Goal: Task Accomplishment & Management: Use online tool/utility

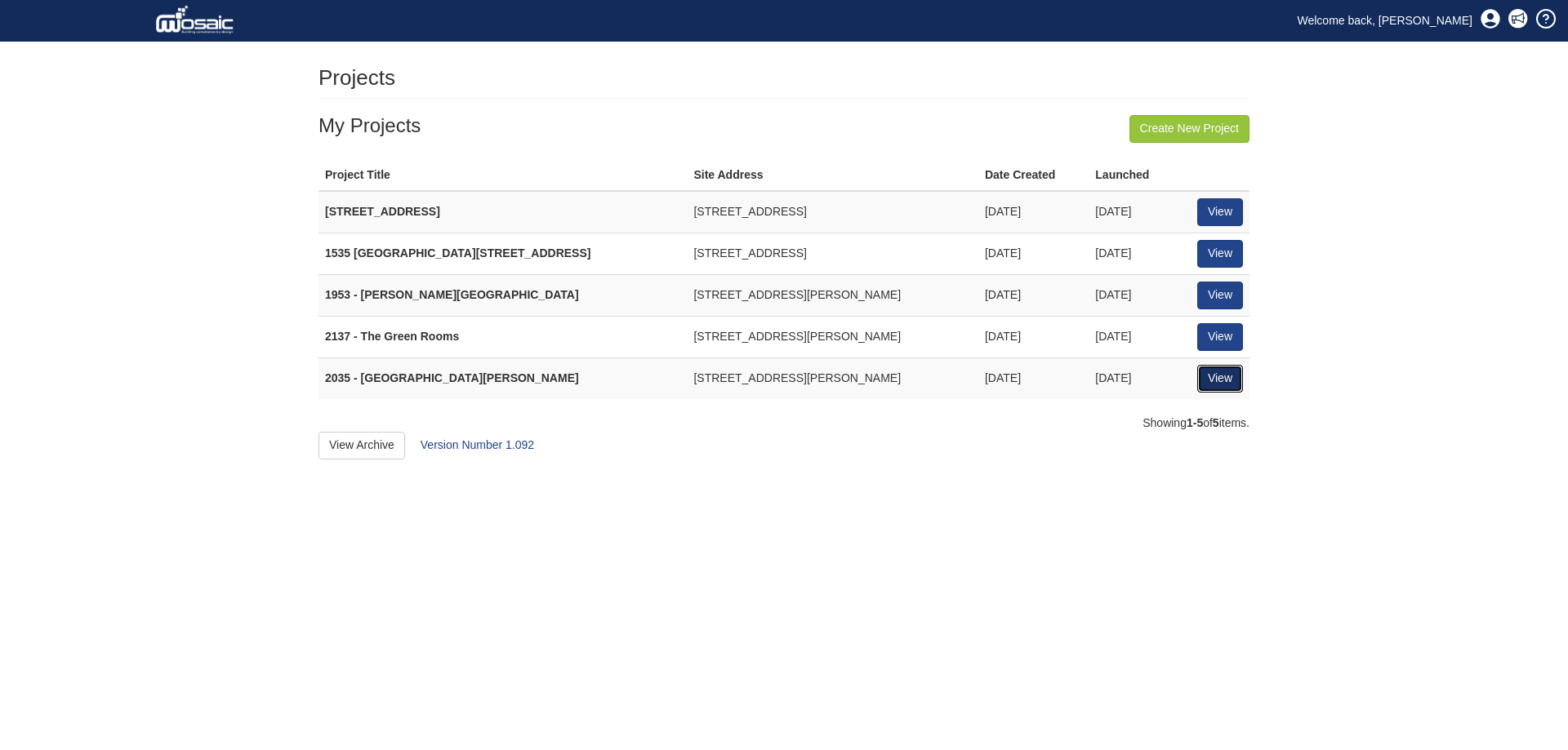
drag, startPoint x: 1225, startPoint y: 375, endPoint x: 1235, endPoint y: 444, distance: 69.7
click at [1225, 375] on link "View" at bounding box center [1220, 378] width 46 height 28
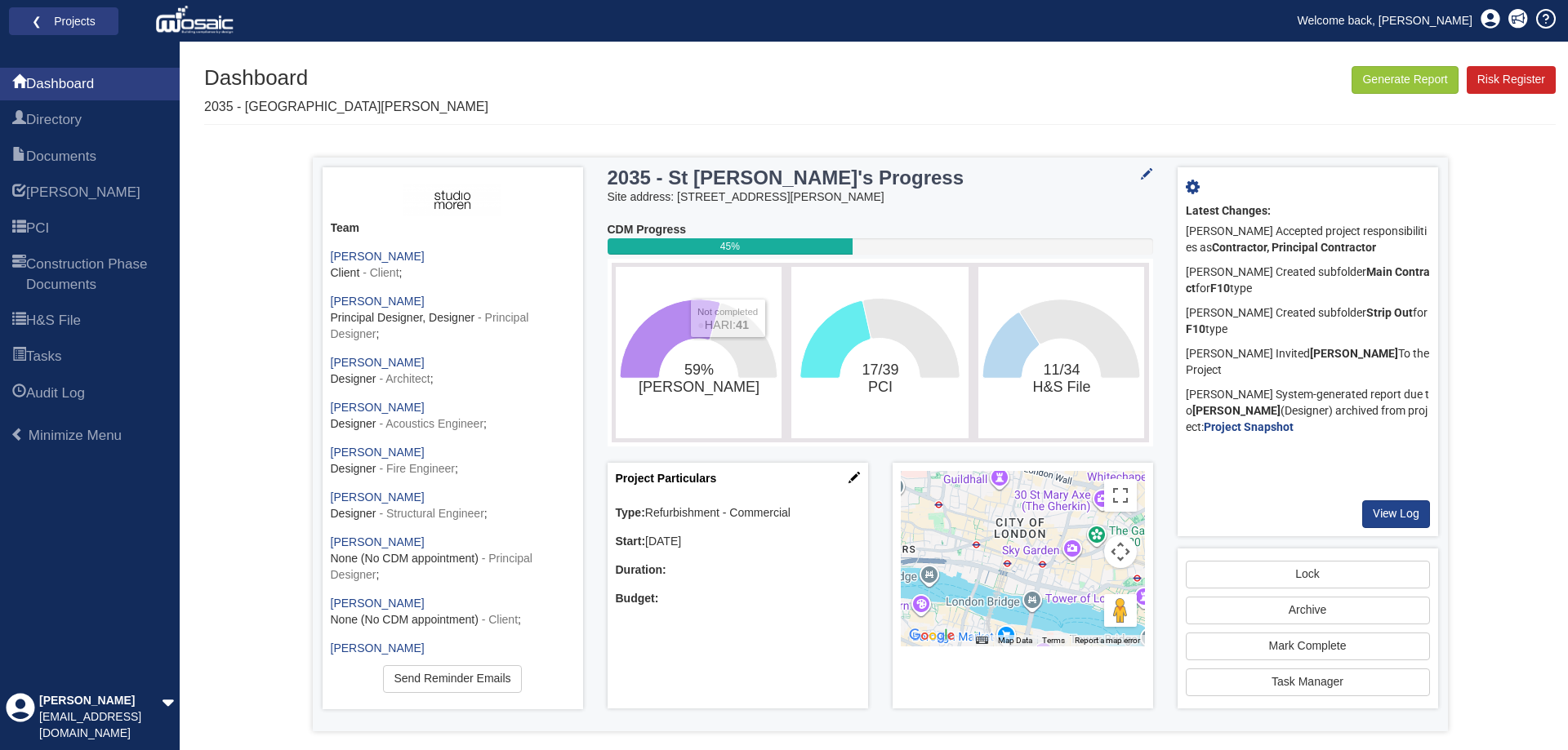
click at [702, 395] on rect "59%​HARI" at bounding box center [698, 353] width 157 height 164
click at [705, 386] on tspan "[PERSON_NAME]" at bounding box center [698, 387] width 121 height 17
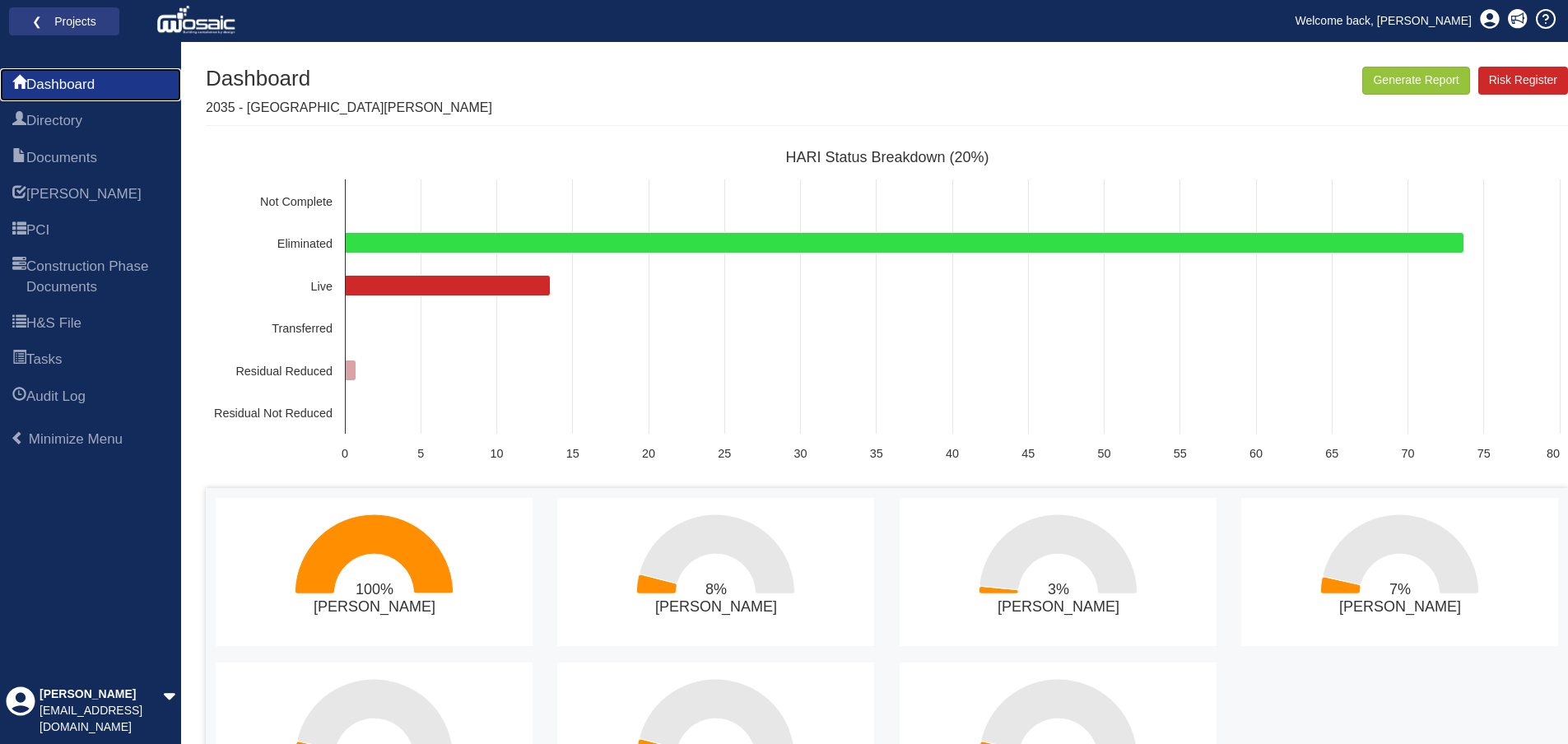
click at [46, 77] on span "Dashboard" at bounding box center [61, 84] width 68 height 20
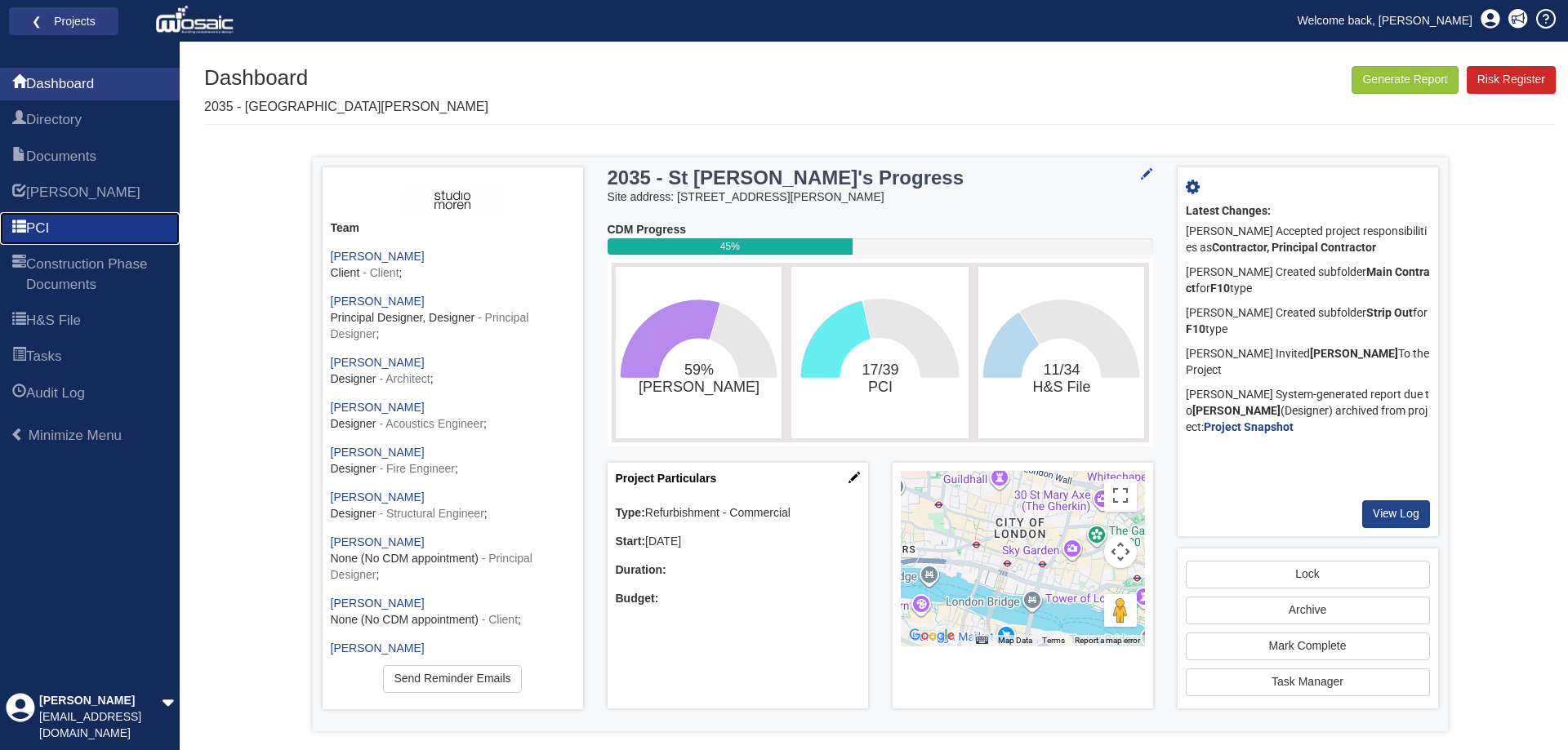
click at [102, 221] on link "PCI" at bounding box center [90, 229] width 179 height 33
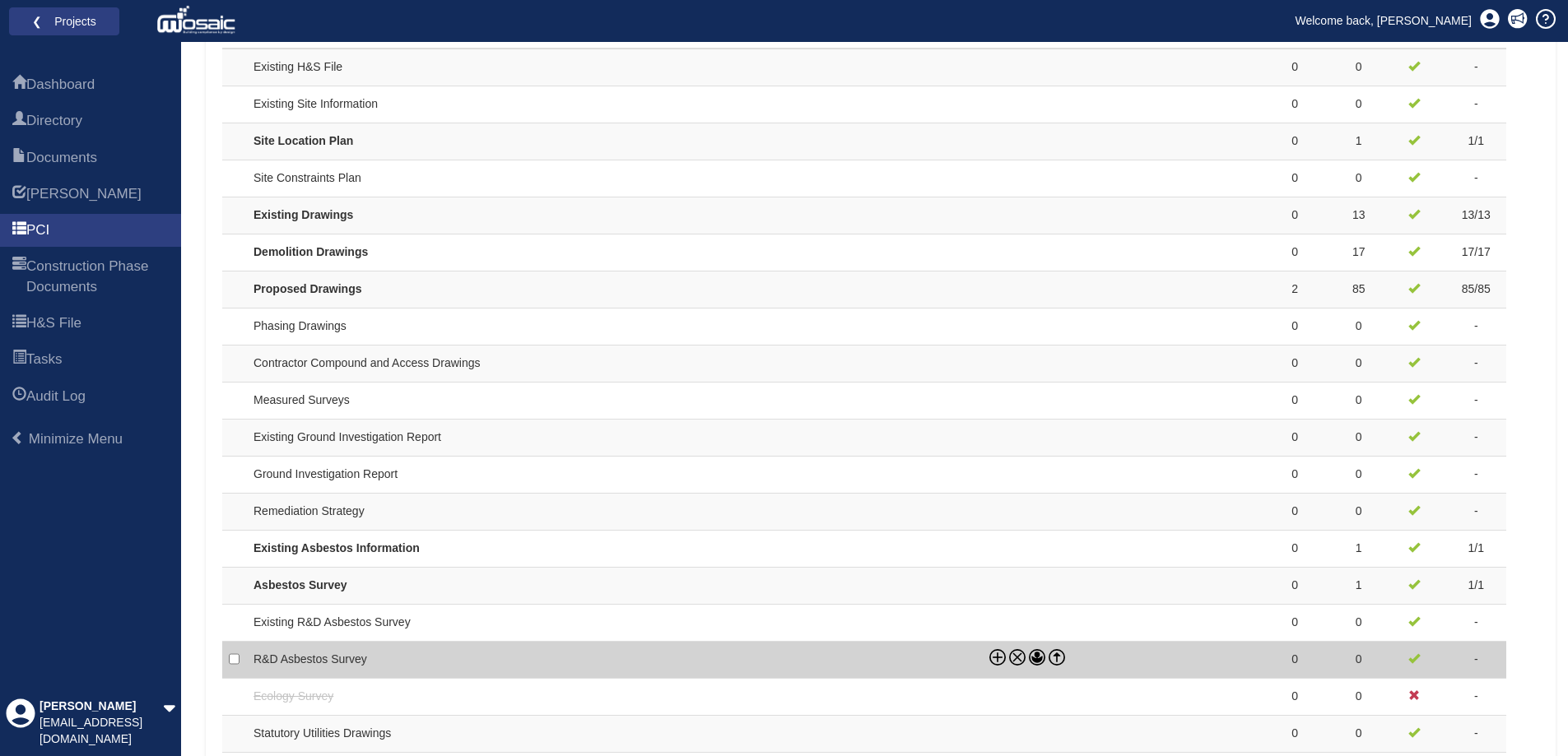
scroll to position [453, 0]
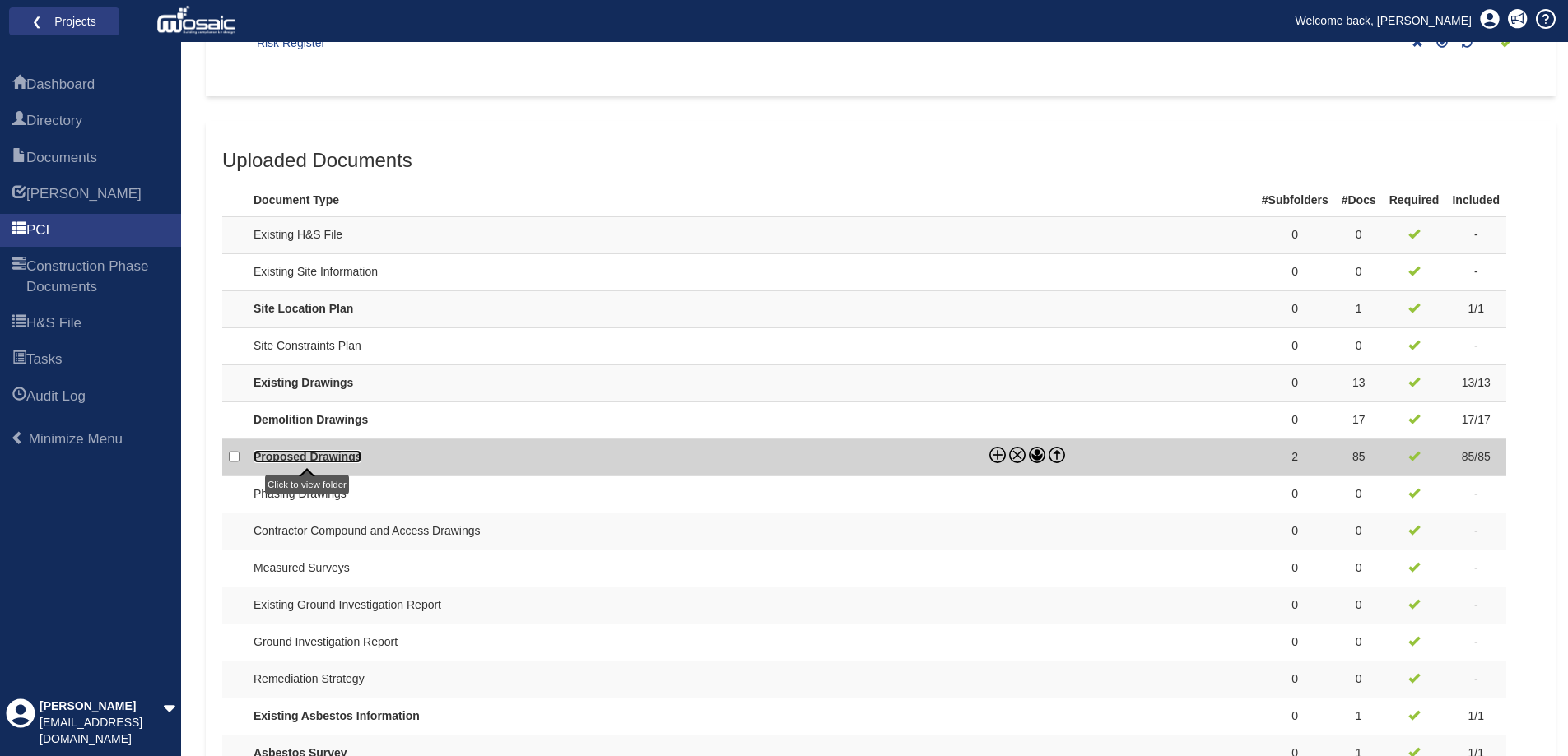
click at [293, 452] on link "Proposed Drawings" at bounding box center [307, 456] width 108 height 13
checkbox input "true"
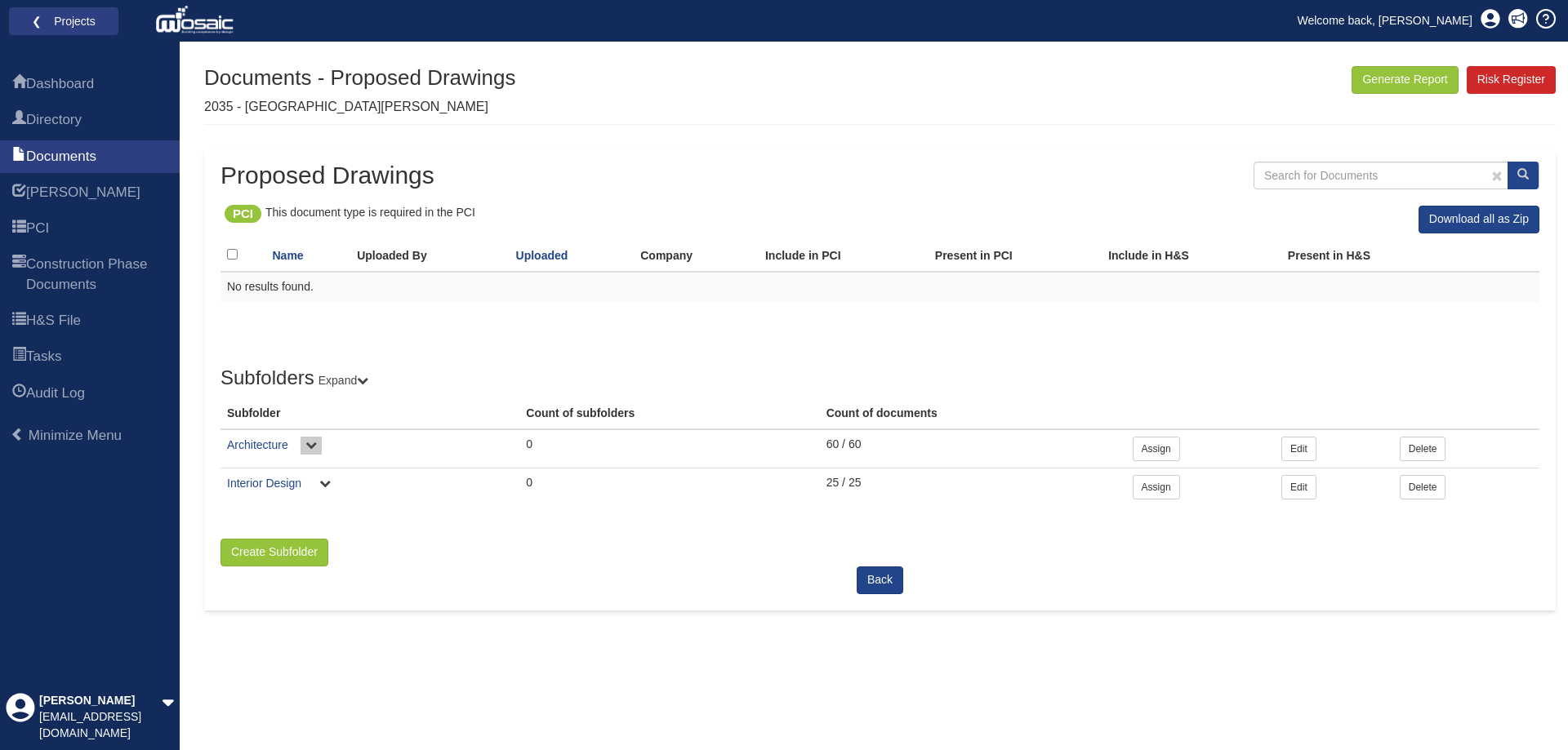
click at [307, 445] on icon at bounding box center [311, 445] width 11 height 11
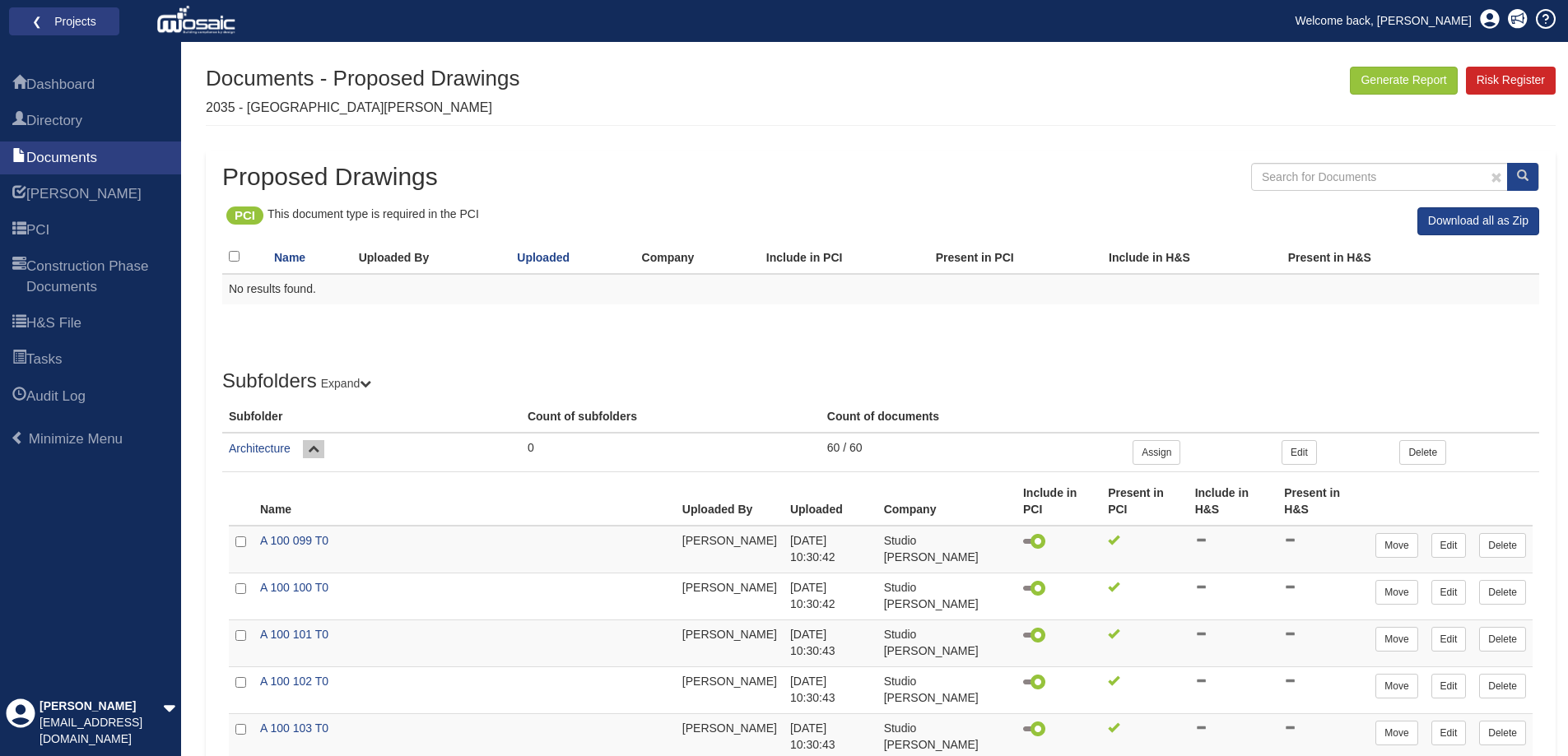
click at [313, 441] on button at bounding box center [313, 449] width 21 height 18
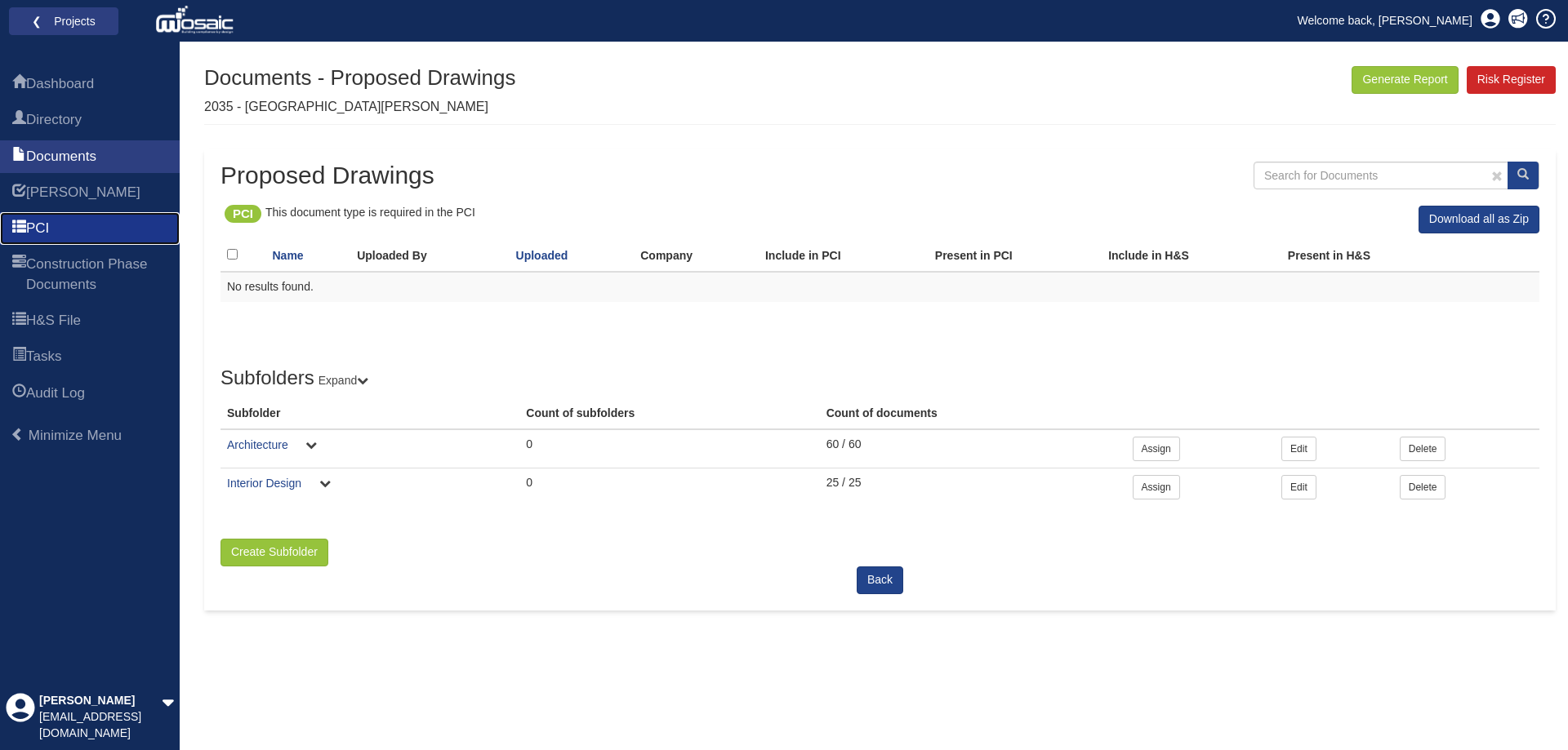
click at [42, 229] on span "PCI" at bounding box center [37, 229] width 23 height 20
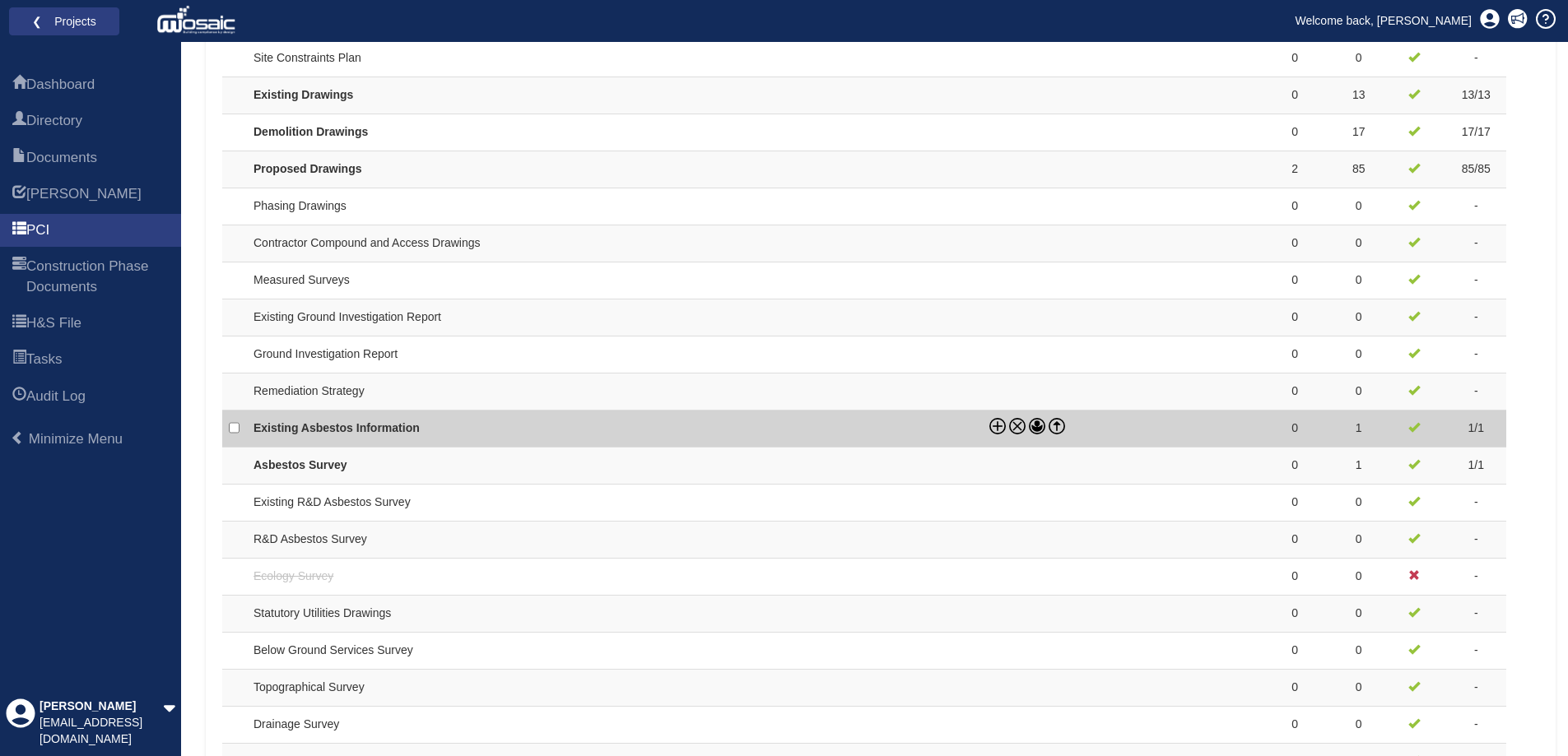
scroll to position [1070, 0]
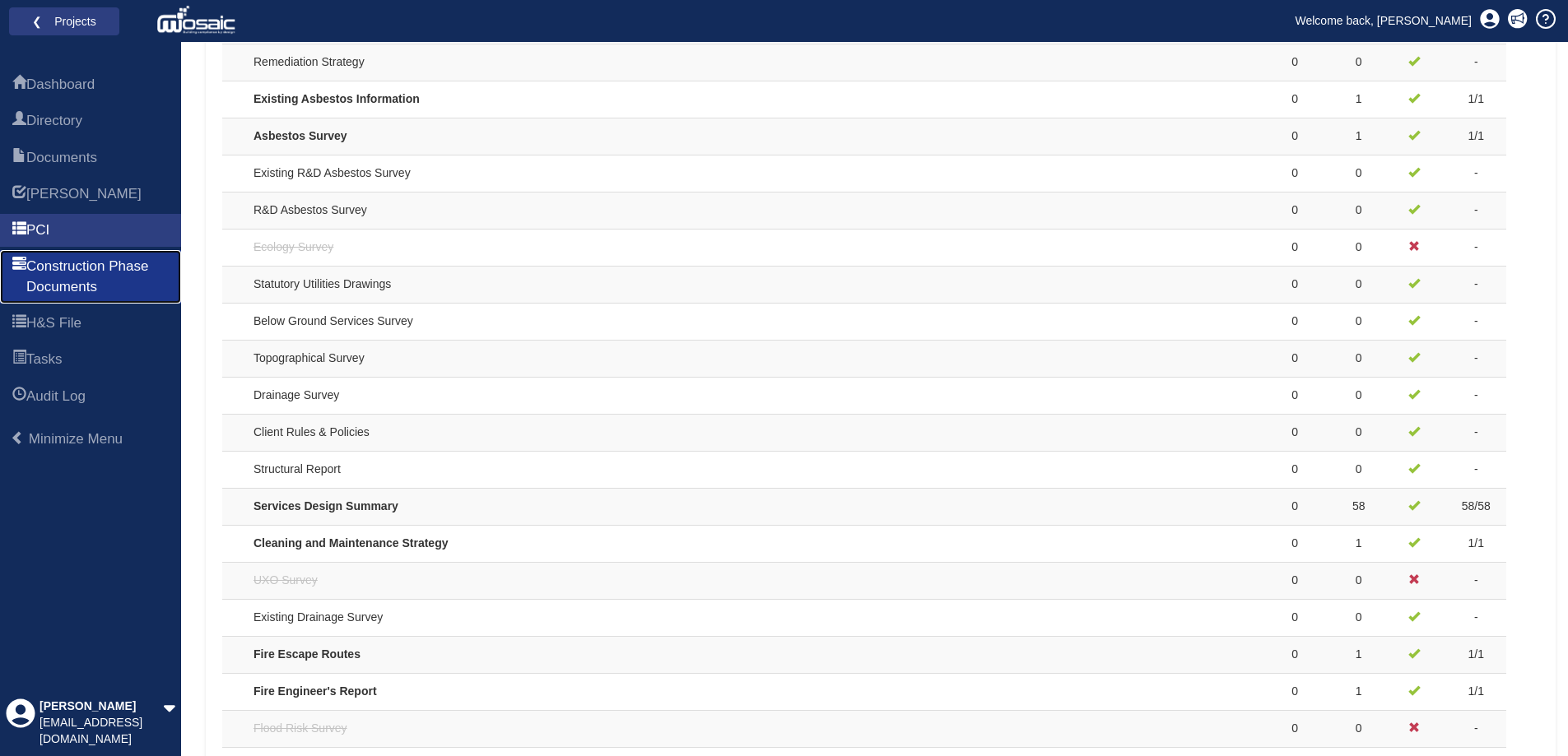
click at [62, 267] on span "Construction Phase Documents" at bounding box center [97, 277] width 142 height 40
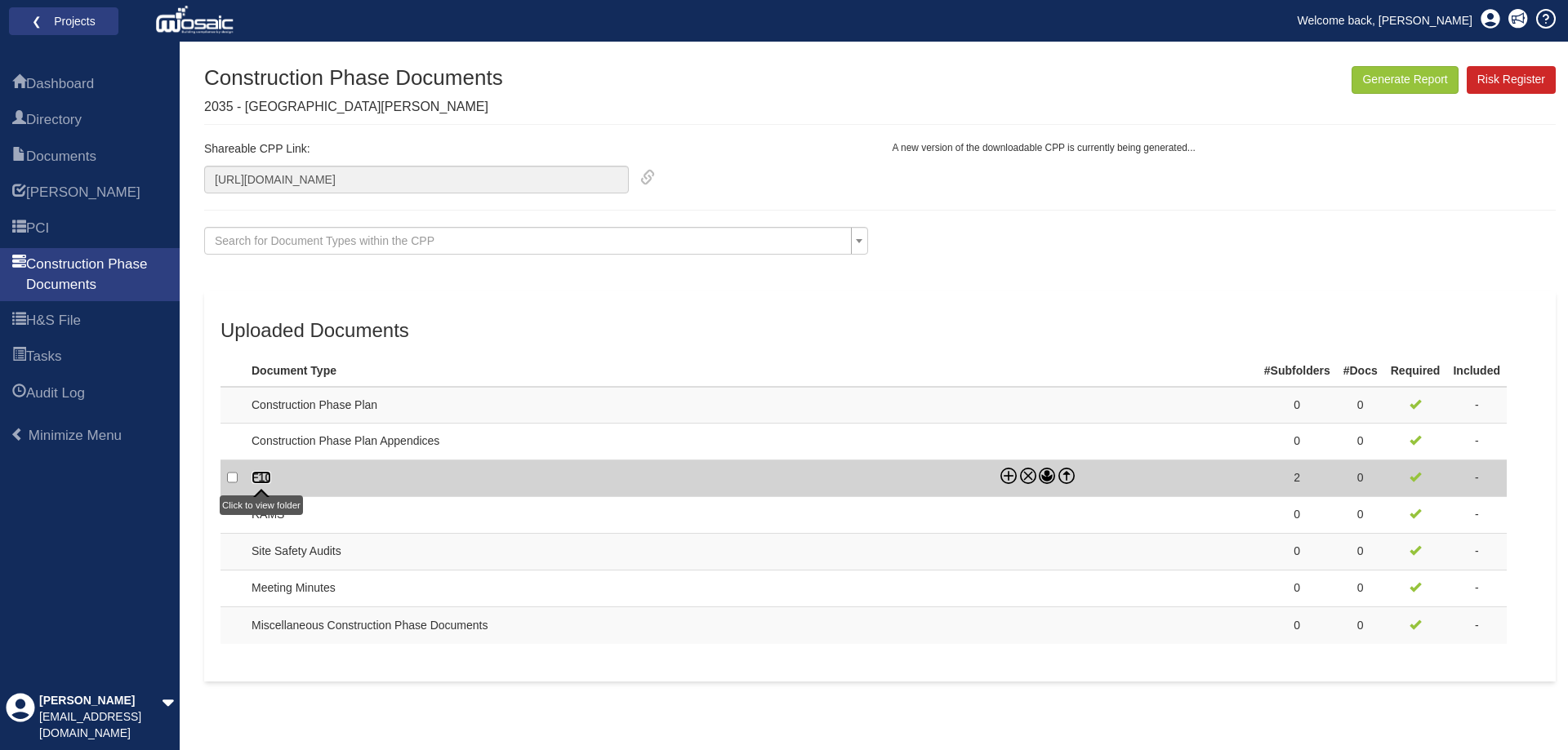
click at [263, 477] on link "F10" at bounding box center [261, 477] width 20 height 13
checkbox input "true"
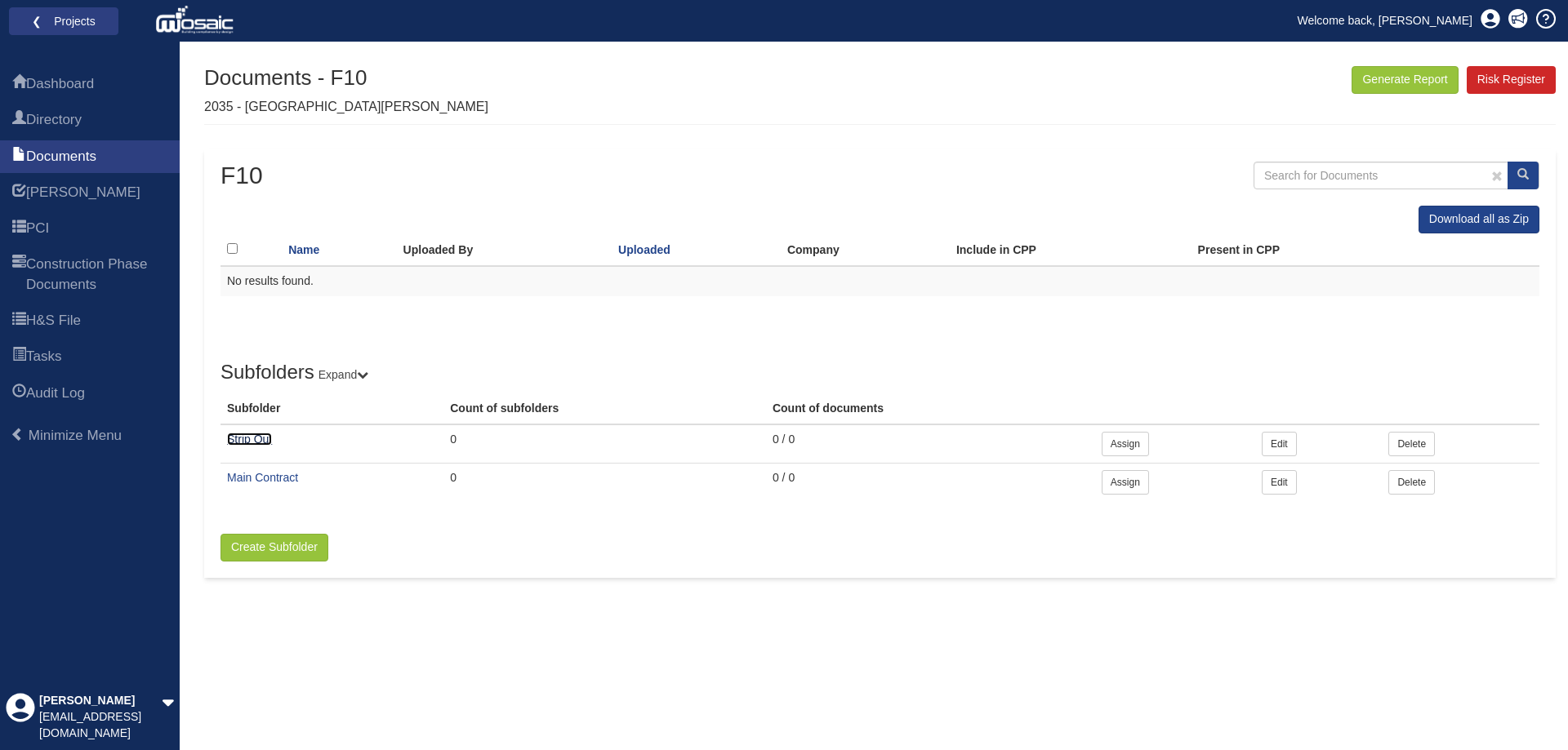
click at [242, 434] on link "Strip Out" at bounding box center [250, 439] width 45 height 13
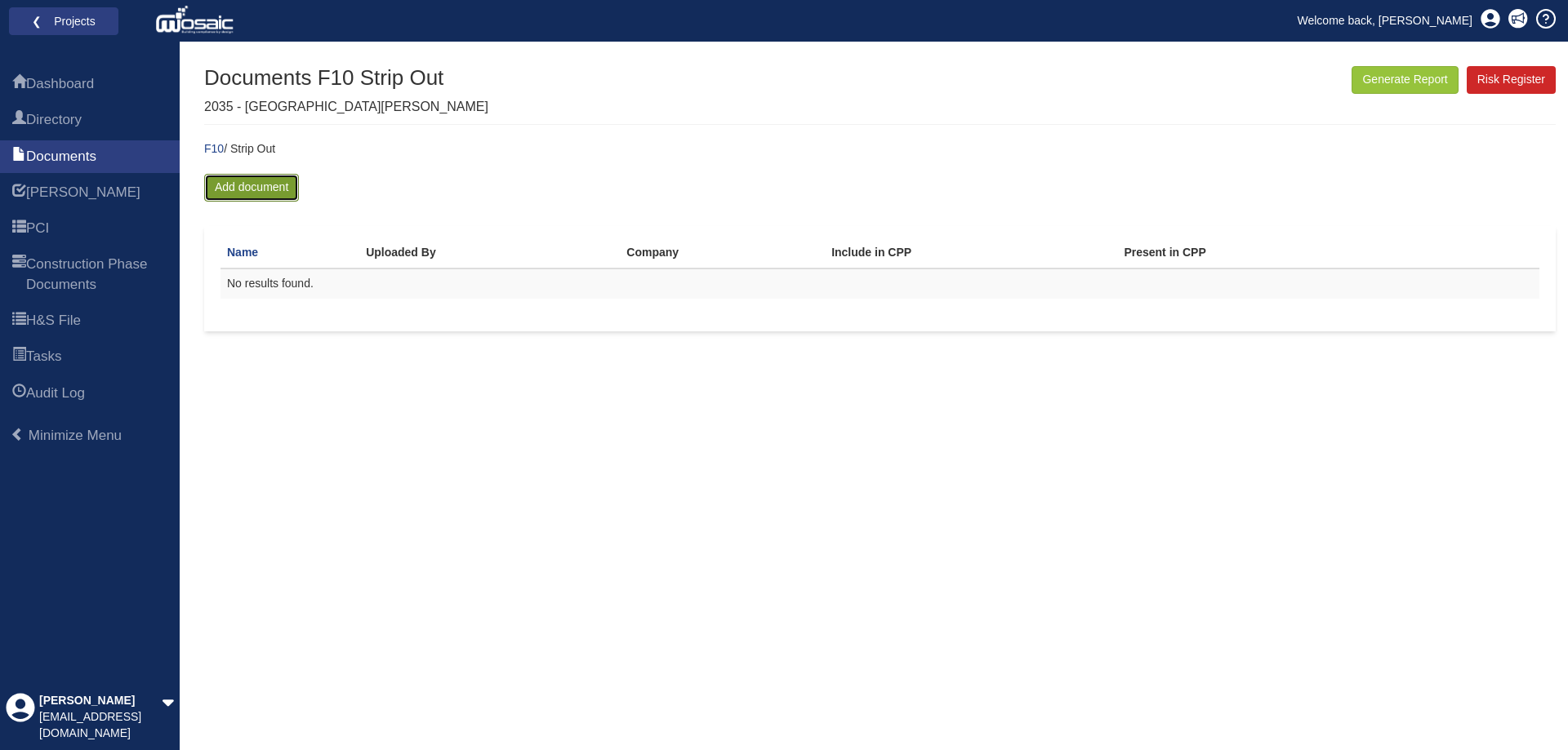
click at [258, 198] on link "Add document" at bounding box center [251, 188] width 95 height 28
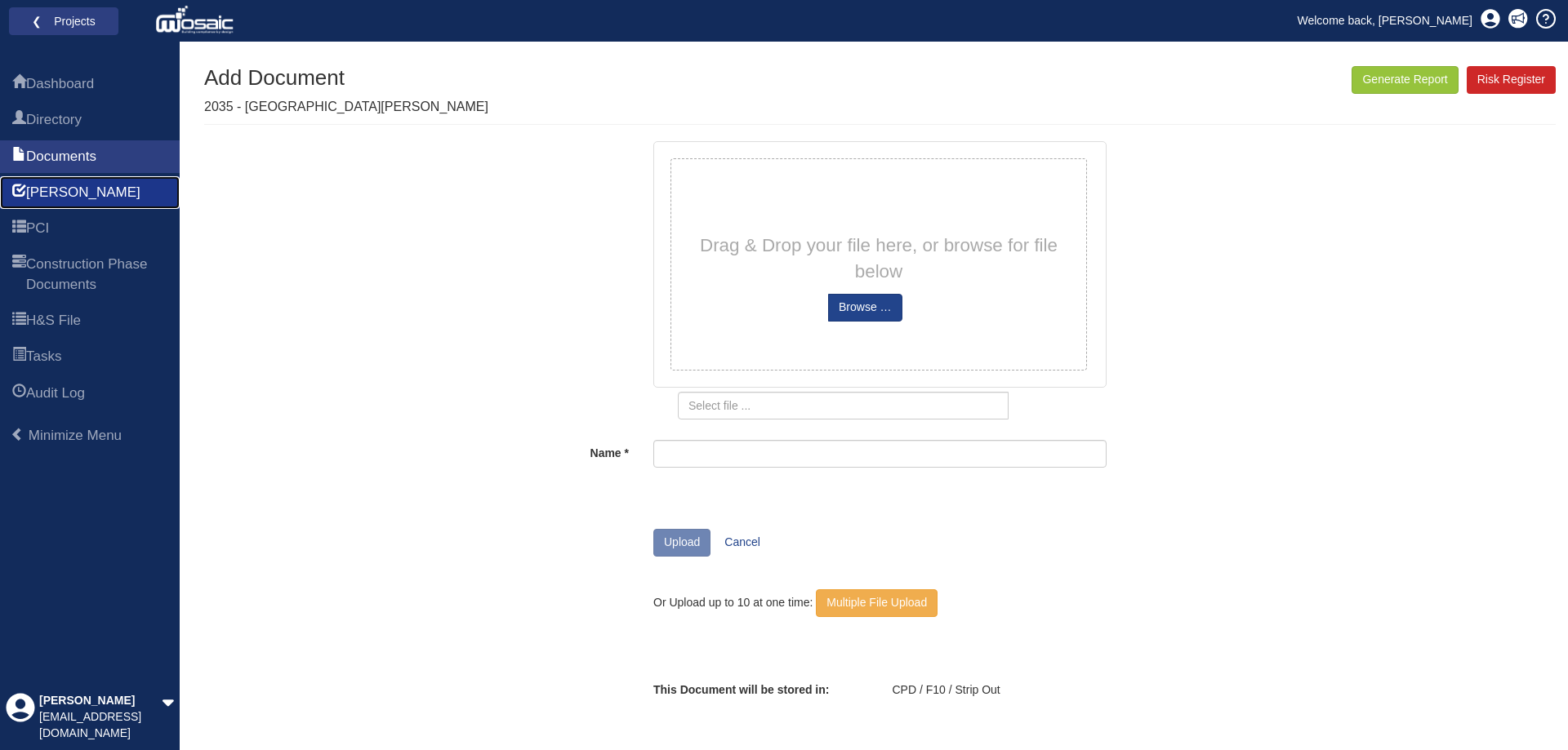
click at [58, 209] on link "[PERSON_NAME]" at bounding box center [90, 193] width 179 height 33
click at [49, 221] on span "PCI" at bounding box center [37, 229] width 23 height 20
click at [47, 224] on span "PCI" at bounding box center [37, 229] width 23 height 20
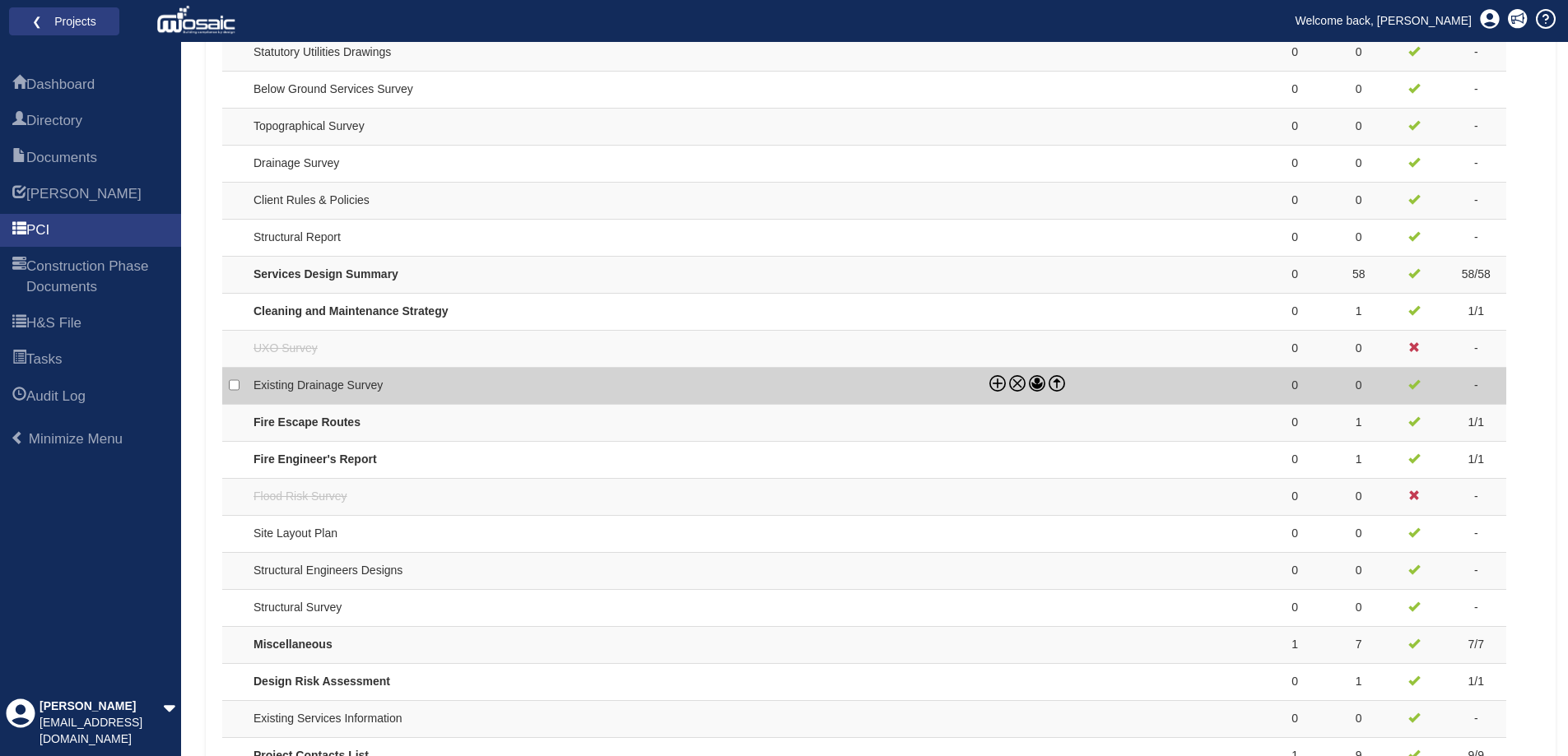
scroll to position [1358, 0]
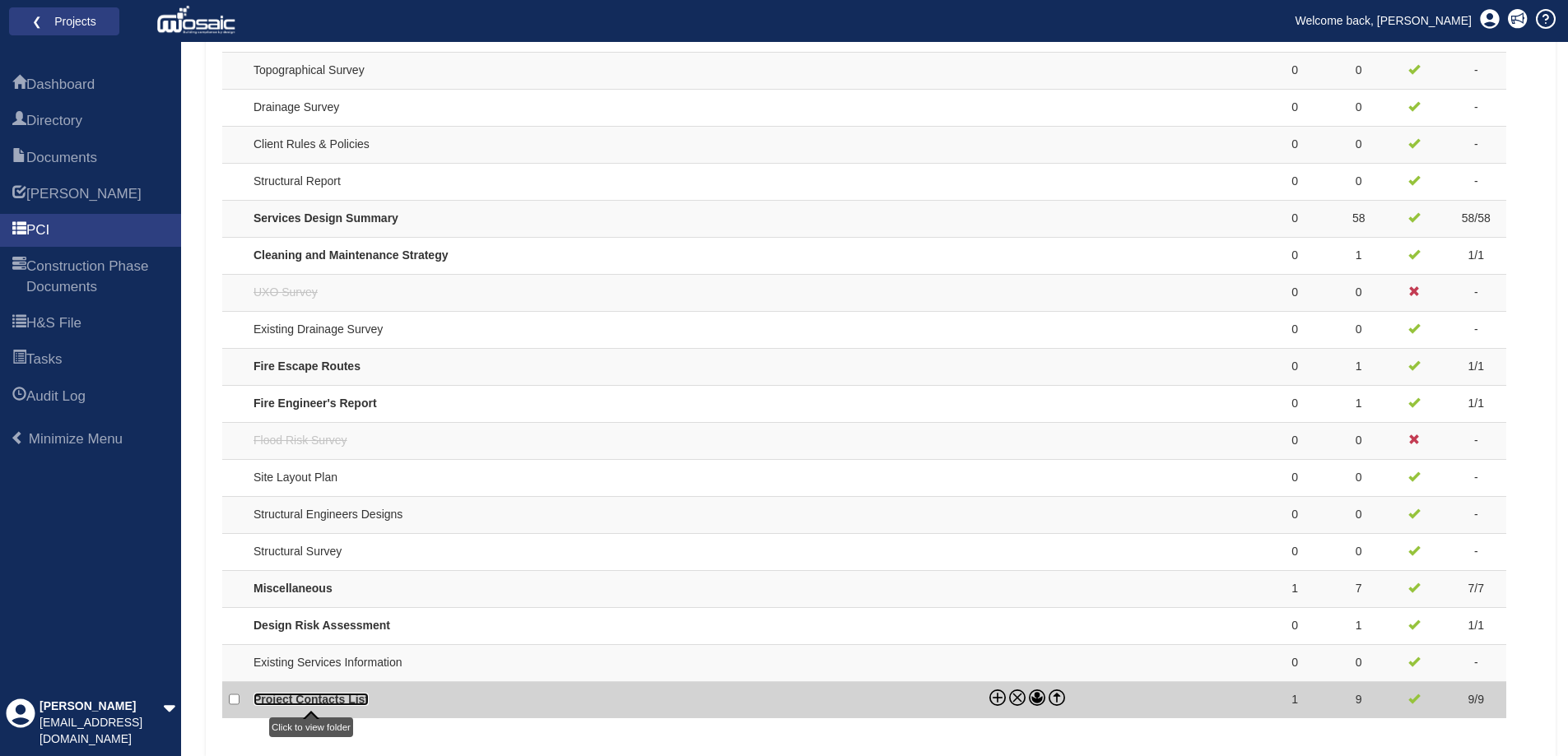
click at [324, 700] on link "Project Contacts List" at bounding box center [310, 699] width 115 height 13
checkbox input "true"
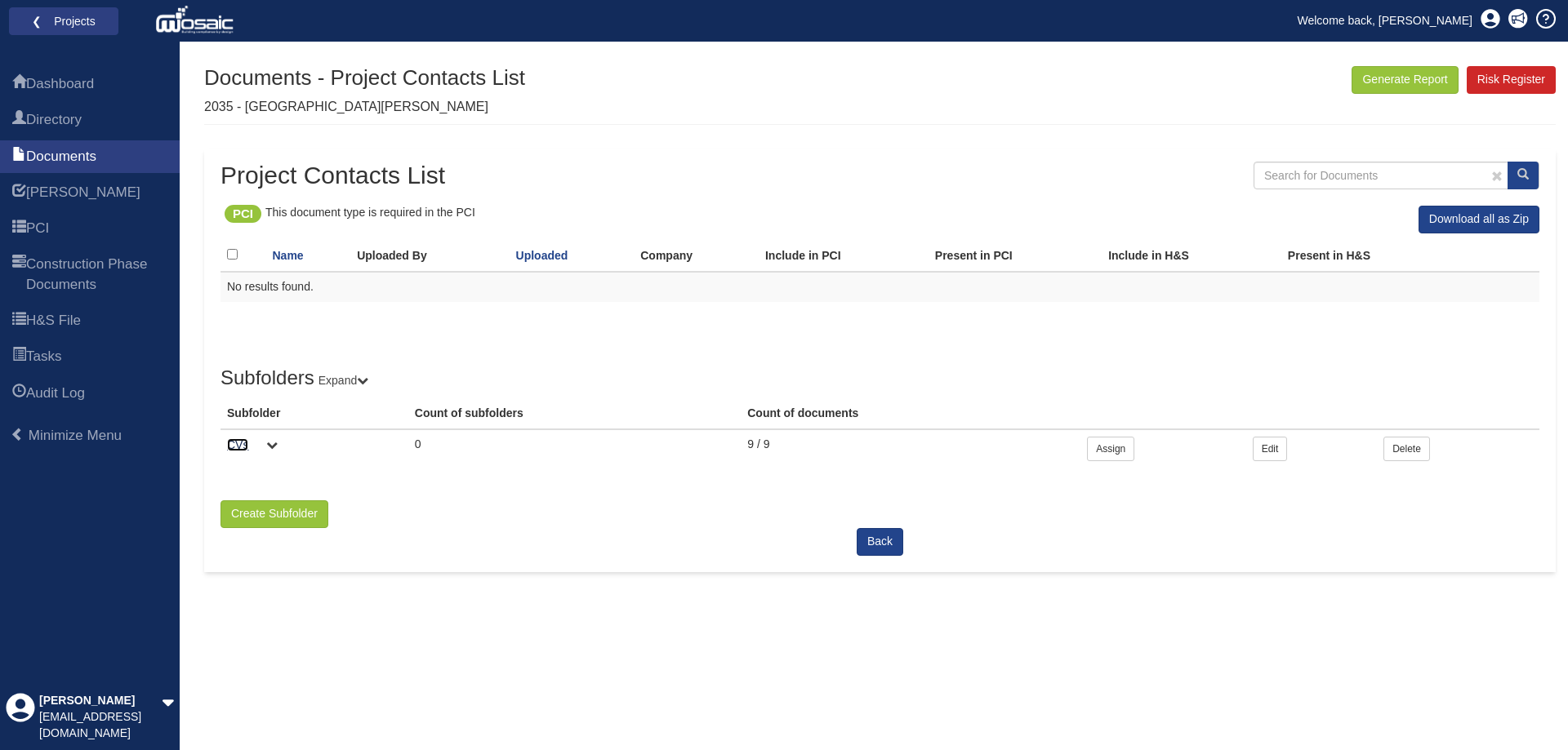
click at [237, 450] on link "CVs" at bounding box center [238, 445] width 21 height 13
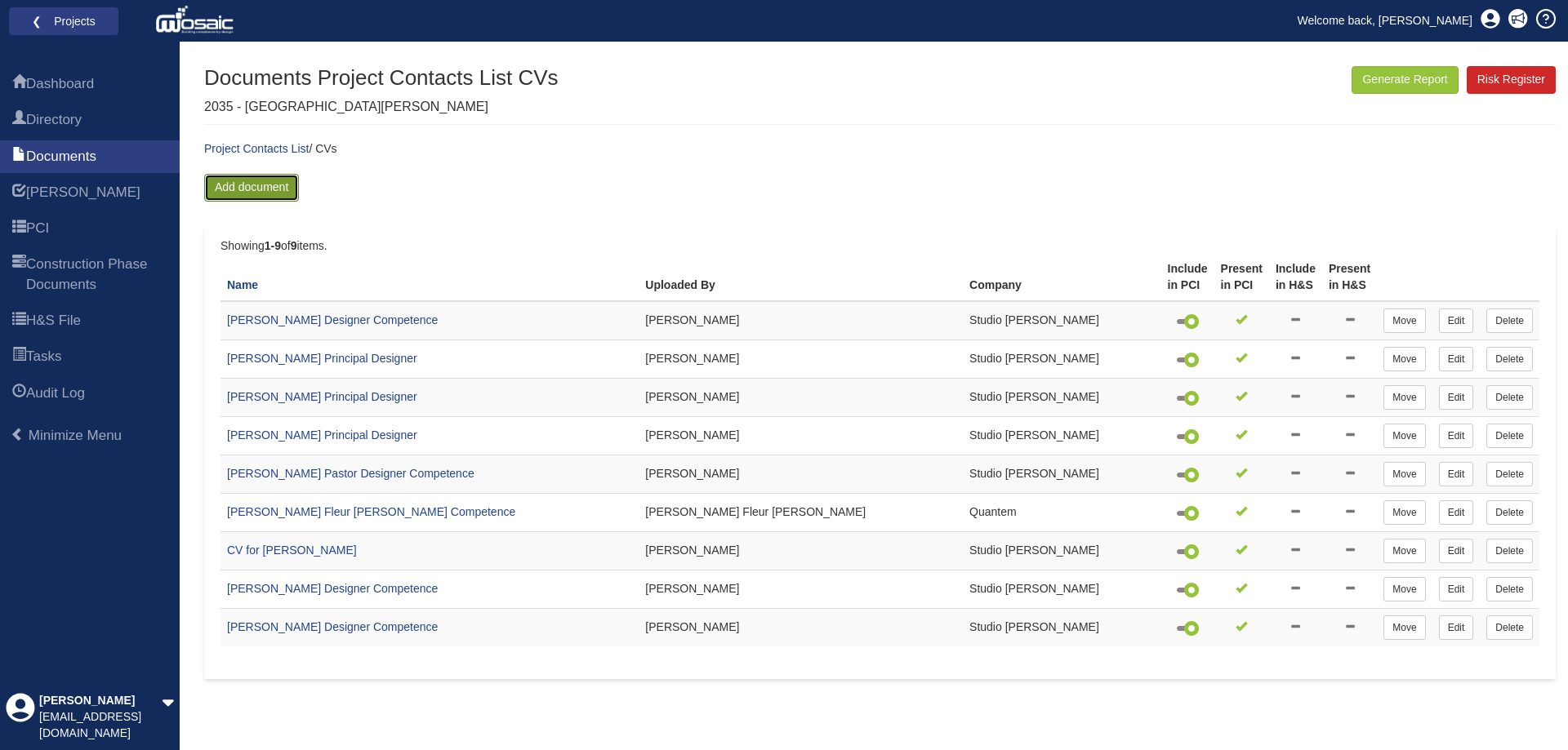
click at [294, 192] on link "Add document" at bounding box center [251, 188] width 95 height 28
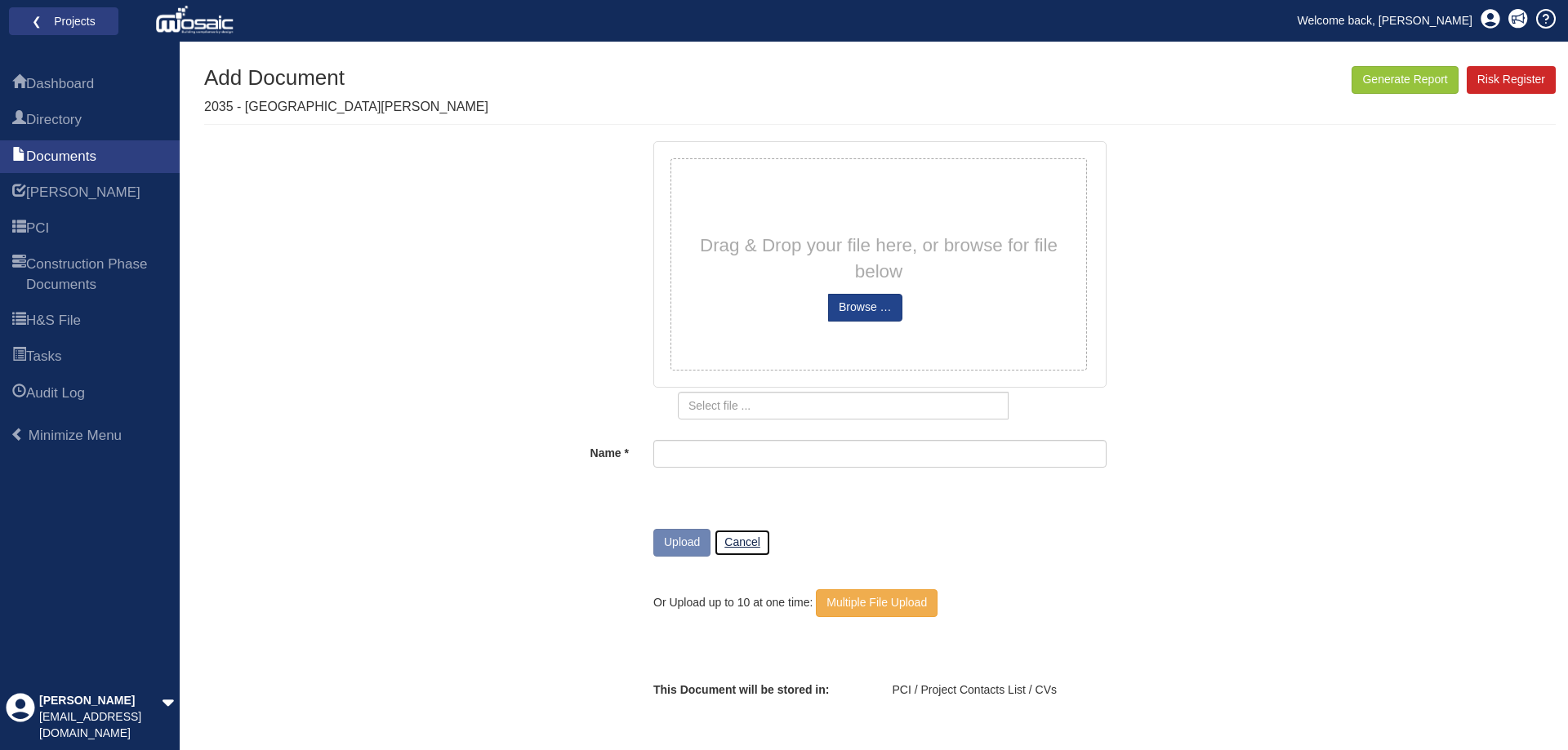
click at [742, 548] on link "Cancel" at bounding box center [742, 543] width 57 height 28
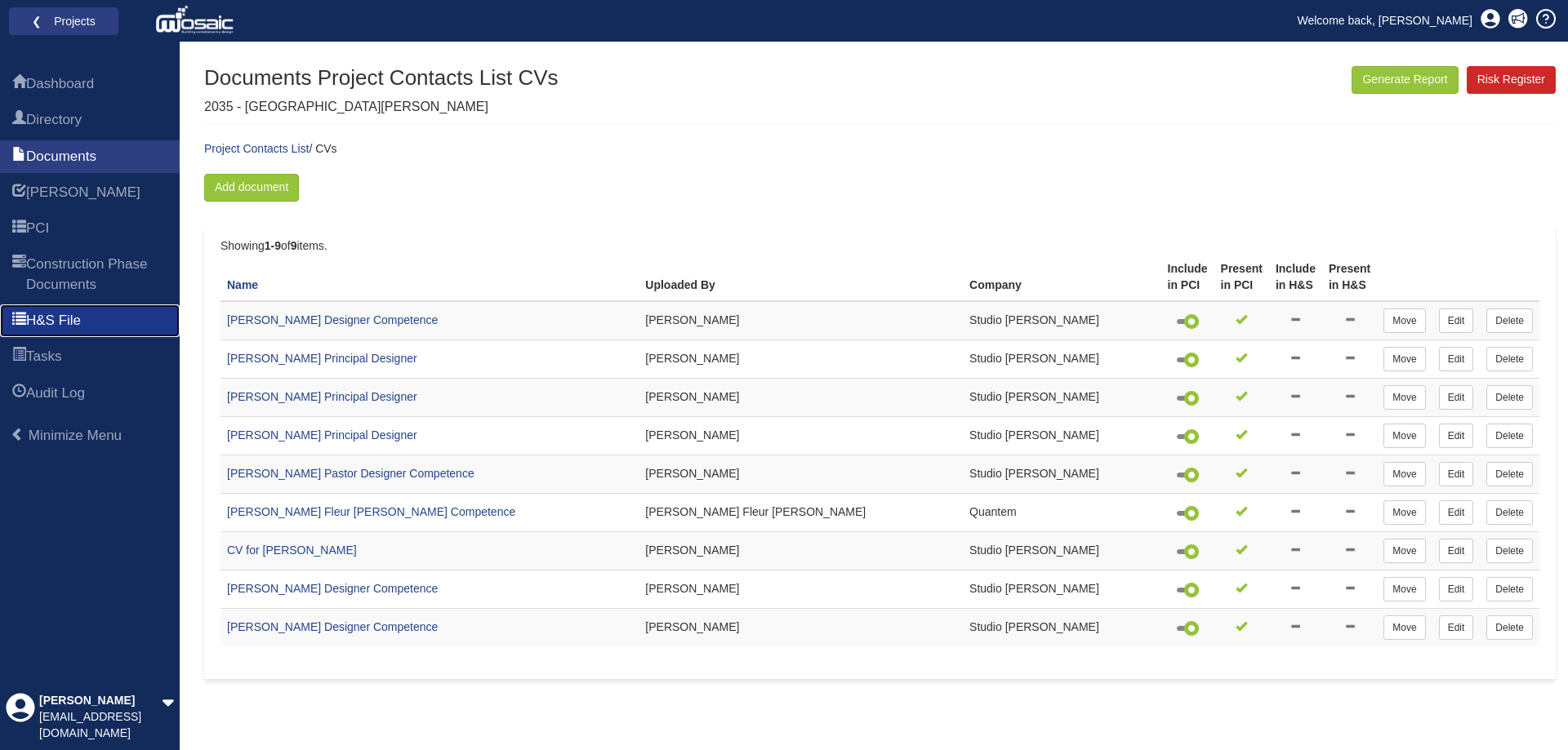
click at [58, 318] on span "H&S File" at bounding box center [53, 321] width 55 height 20
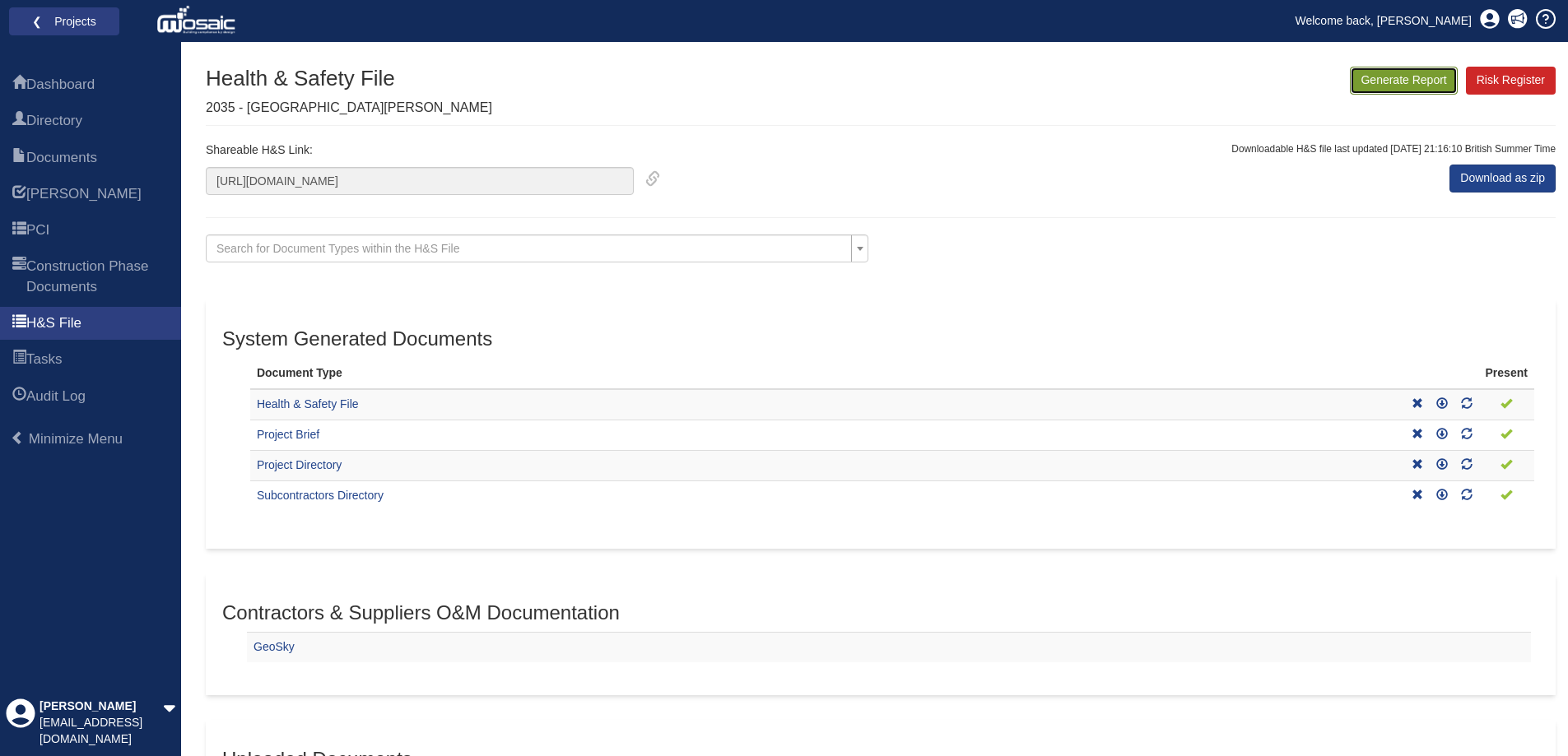
click at [1397, 78] on button "Generate Report" at bounding box center [1403, 81] width 107 height 28
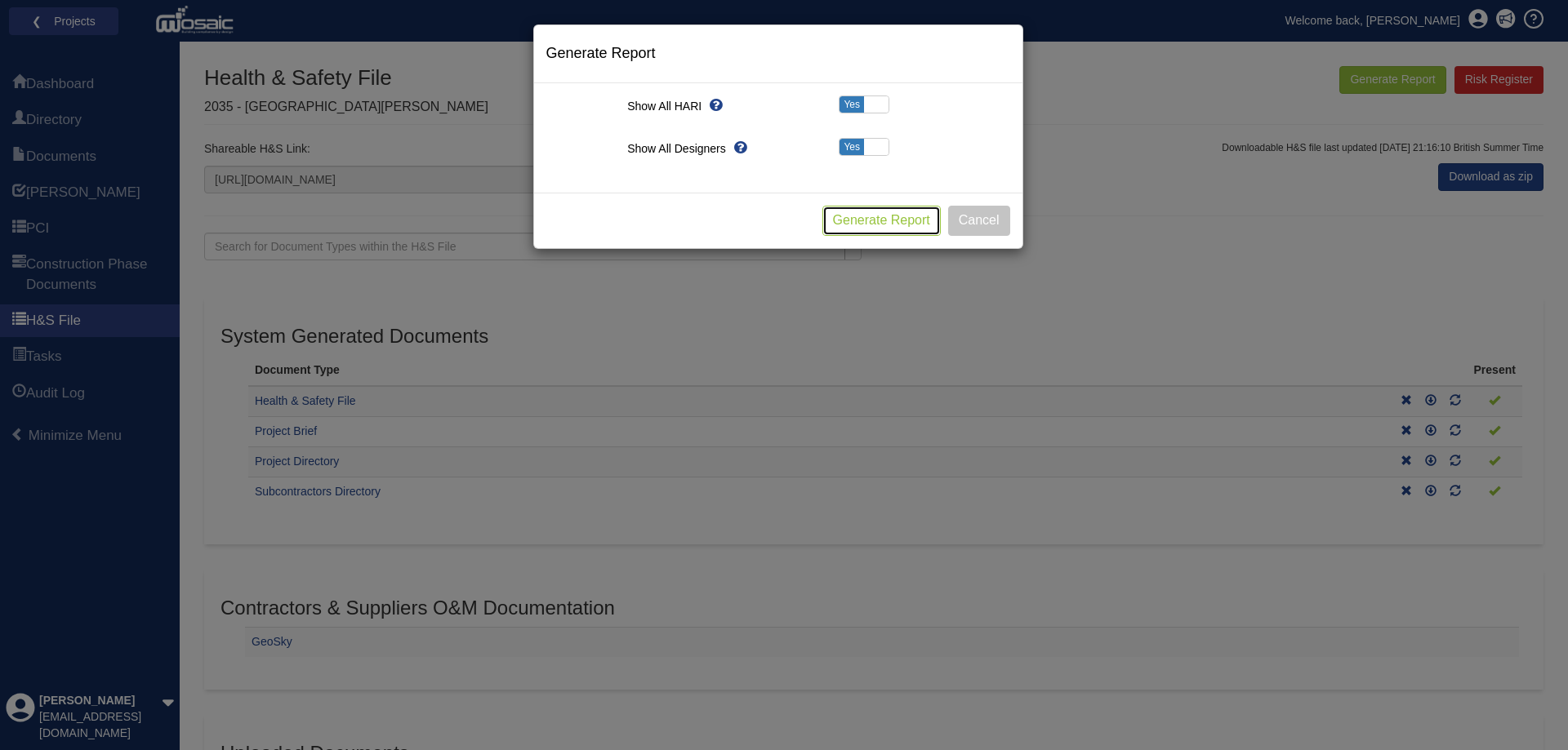
click at [858, 220] on button "Generate Report" at bounding box center [881, 220] width 118 height 30
click at [994, 218] on button "Cancel" at bounding box center [979, 220] width 62 height 30
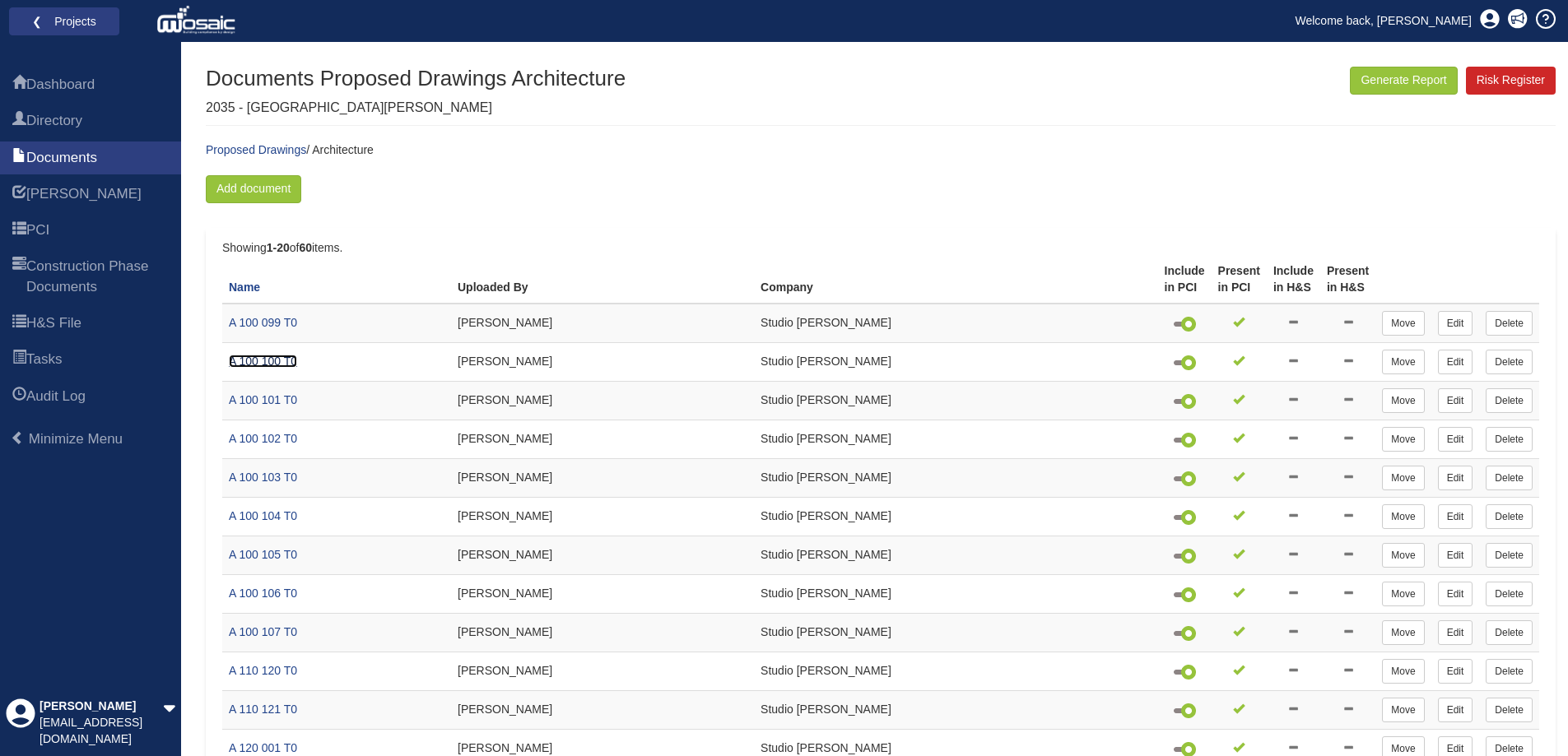
click at [277, 360] on link "A 100 100 T0" at bounding box center [263, 360] width 68 height 13
